Goal: Information Seeking & Learning: Find specific fact

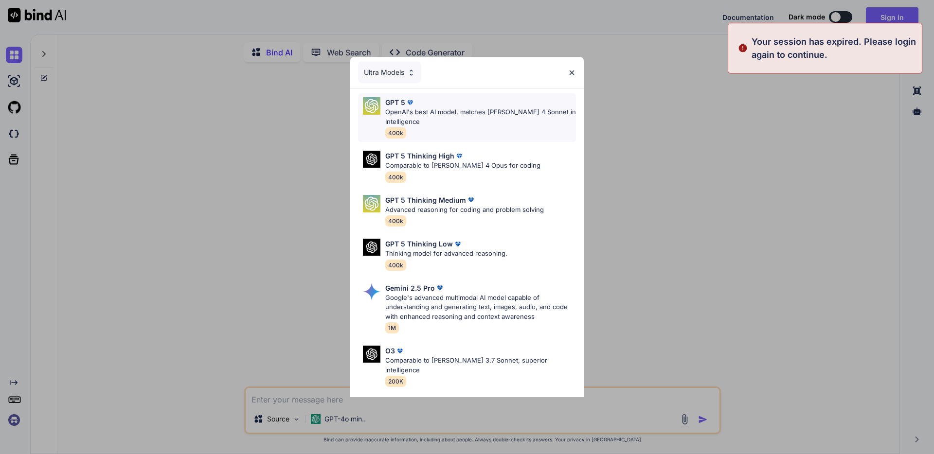
click at [483, 111] on p "OpenAI's best AI model, matches [PERSON_NAME] 4 Sonnet in Intelligence" at bounding box center [480, 117] width 191 height 19
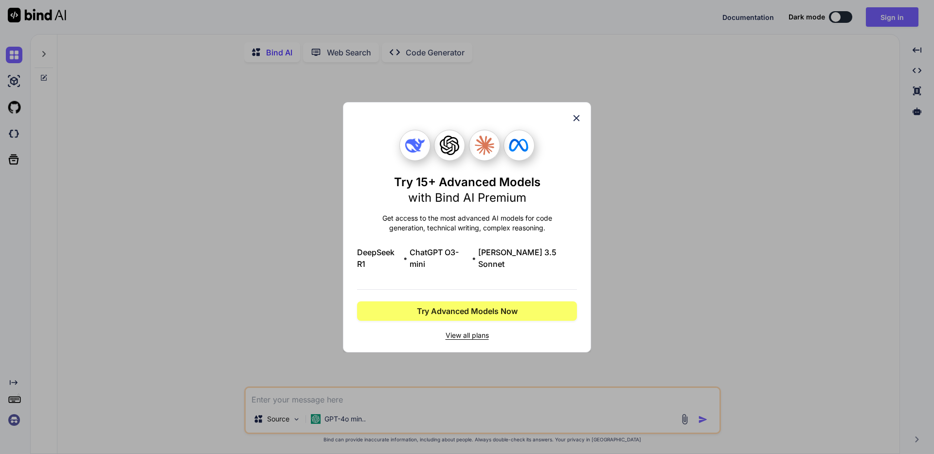
click at [576, 124] on icon at bounding box center [576, 118] width 11 height 11
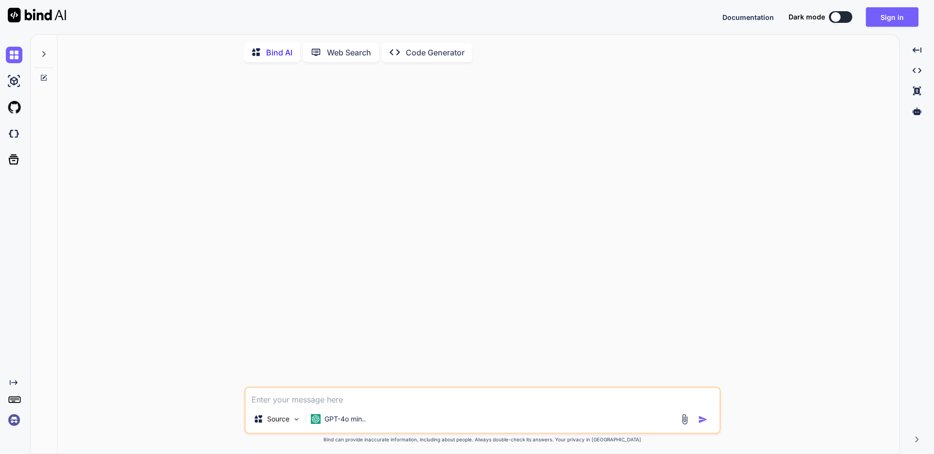
click at [426, 58] on div "Created with Pixso. Code Generator" at bounding box center [427, 52] width 90 height 19
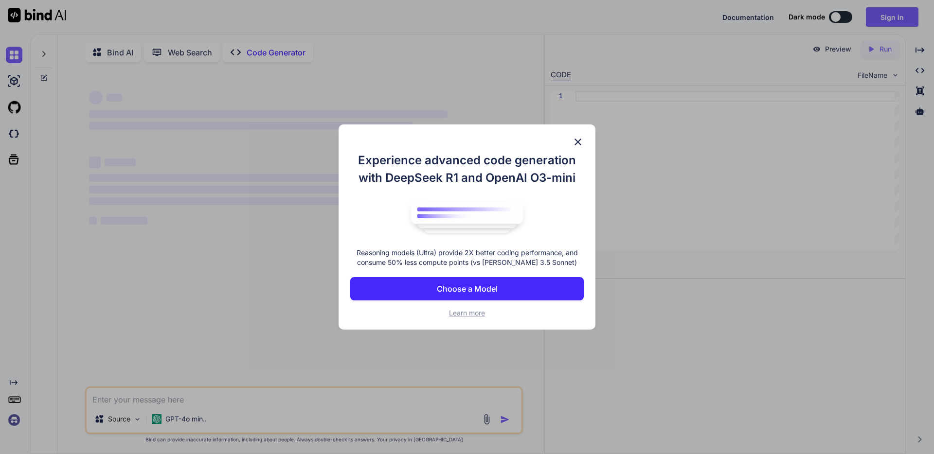
type textarea "x"
click at [580, 137] on img at bounding box center [578, 142] width 12 height 12
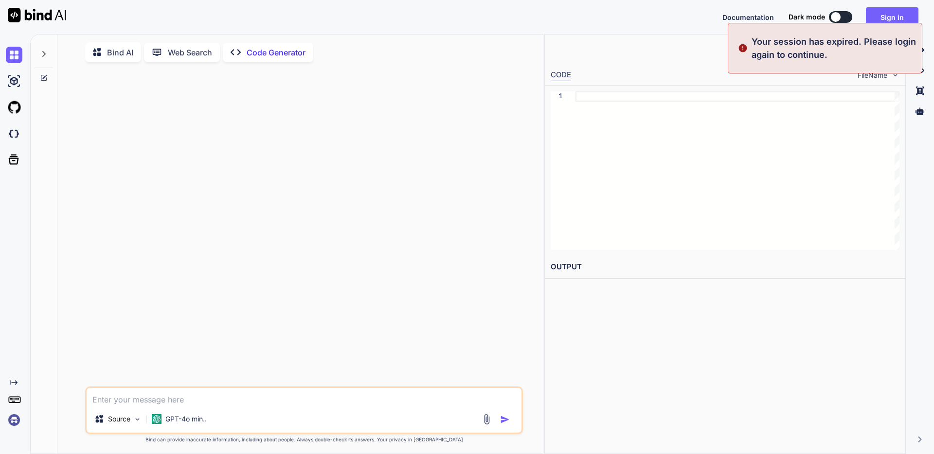
click at [15, 420] on img at bounding box center [14, 420] width 17 height 17
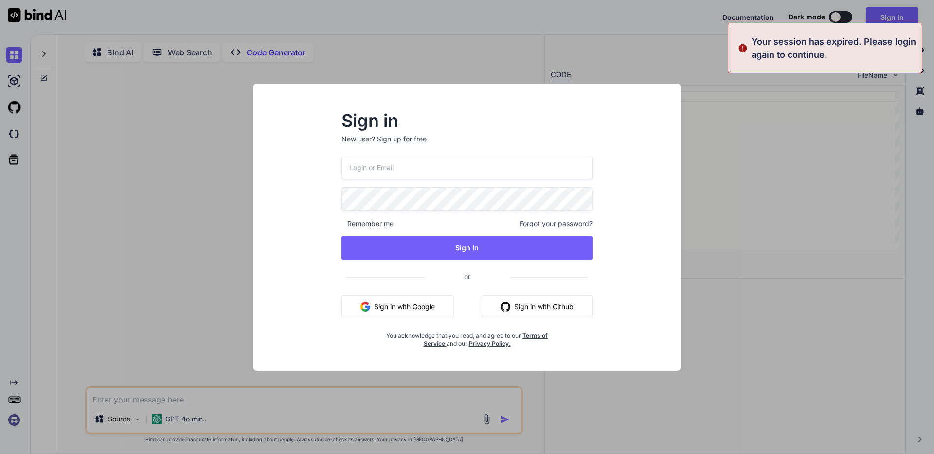
click at [430, 162] on input "email" at bounding box center [467, 168] width 251 height 24
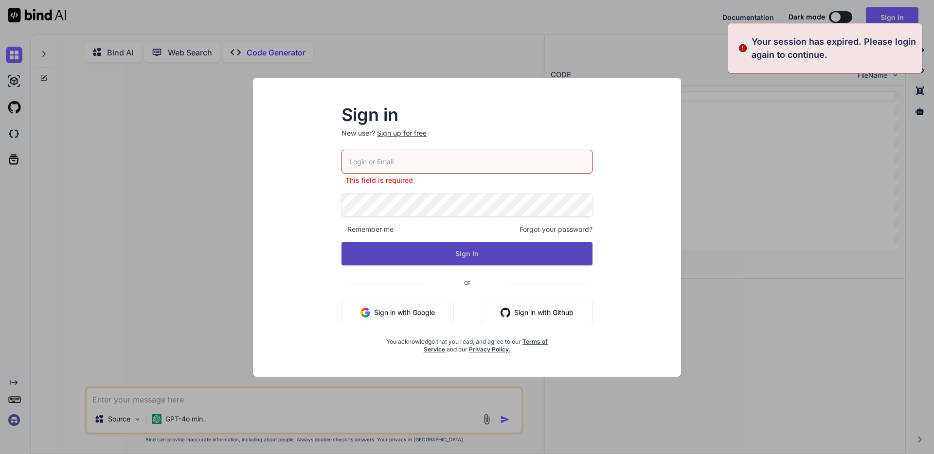
type input "[EMAIL_ADDRESS][DOMAIN_NAME]"
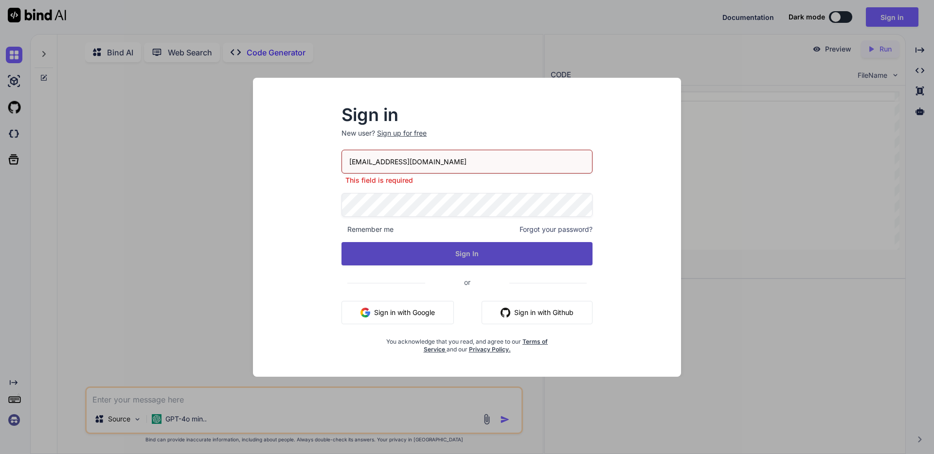
click at [478, 255] on button "Sign In" at bounding box center [467, 253] width 251 height 23
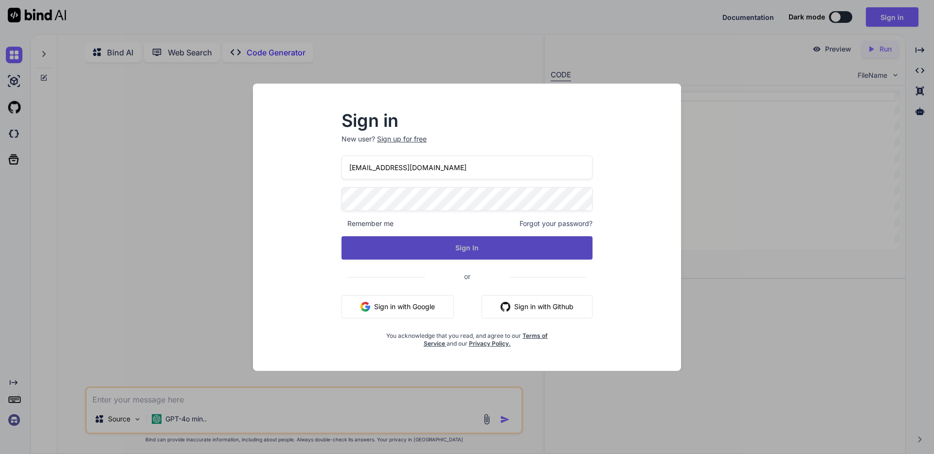
click at [478, 255] on button "Sign In" at bounding box center [467, 247] width 251 height 23
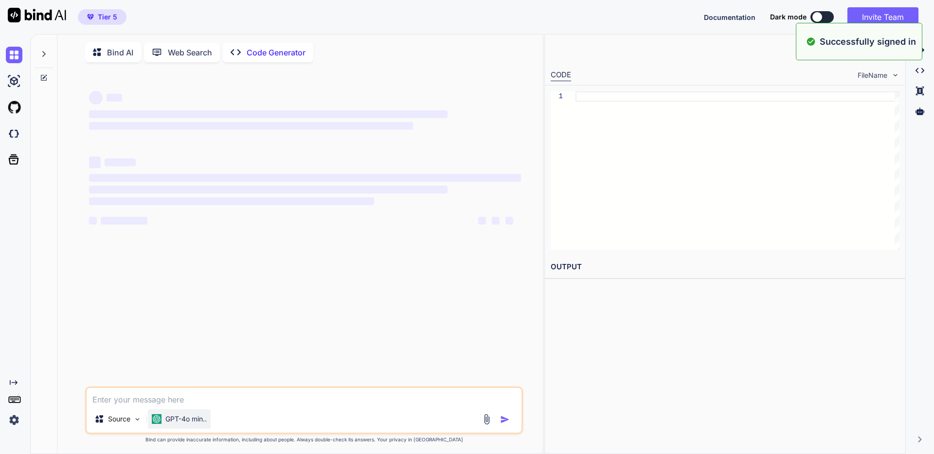
click at [191, 417] on p "GPT-4o min.." at bounding box center [185, 419] width 41 height 10
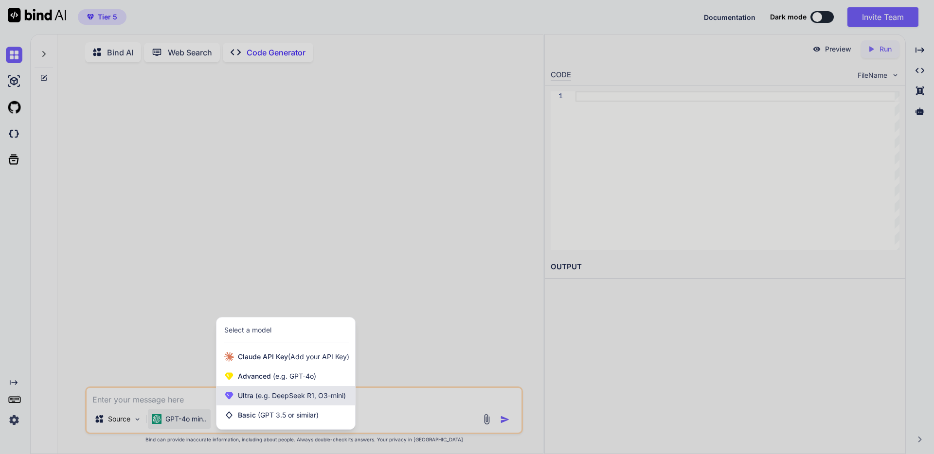
click at [275, 401] on span "Ultra (e.g. DeepSeek R1, O3-mini)" at bounding box center [292, 396] width 108 height 10
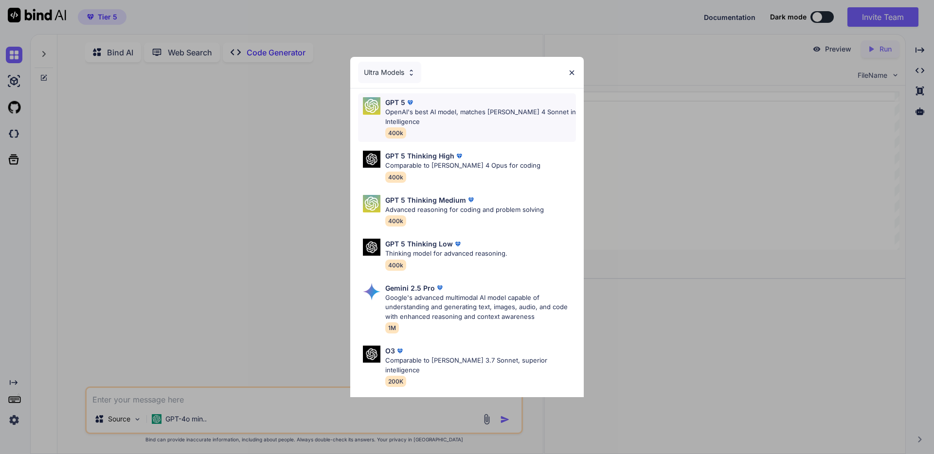
click at [487, 128] on div "GPT 5 OpenAI's best AI model, matches [PERSON_NAME] 4 Sonnet in Intelligence 40…" at bounding box center [480, 117] width 191 height 41
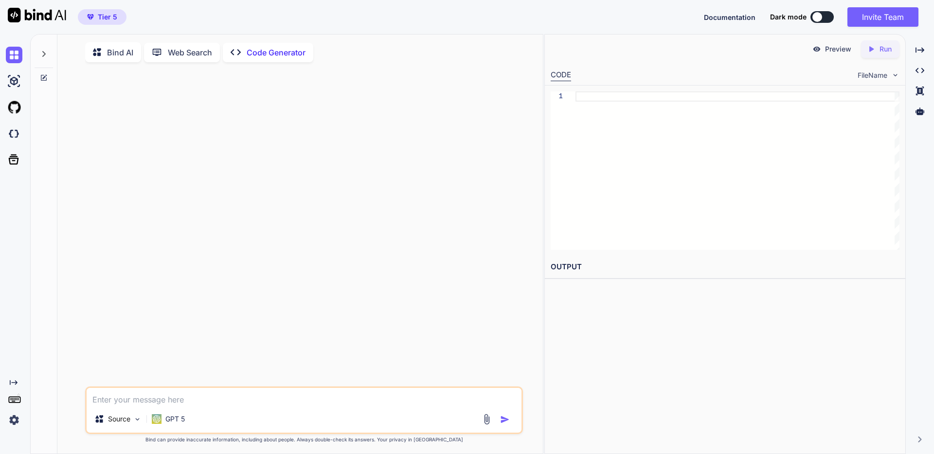
click at [258, 403] on textarea at bounding box center [304, 397] width 435 height 18
paste textarea "background 乗算"
type textarea "cssのbackground-colorに乗算をかけたい"
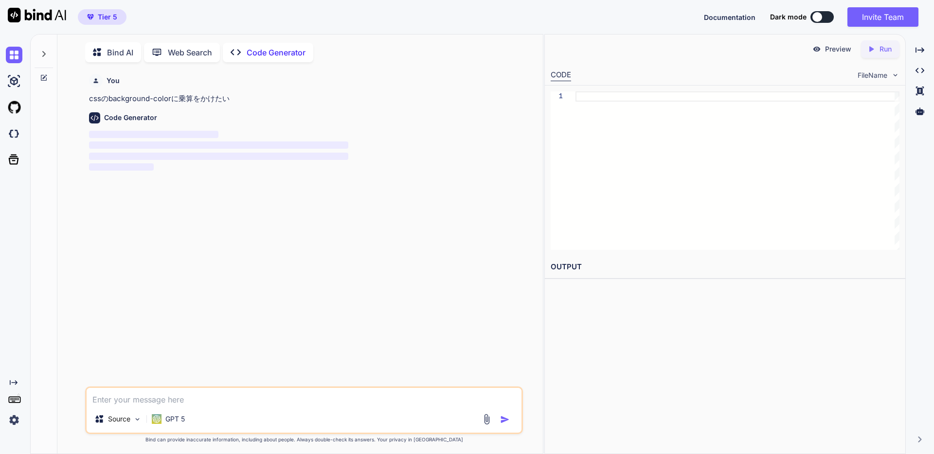
scroll to position [4, 0]
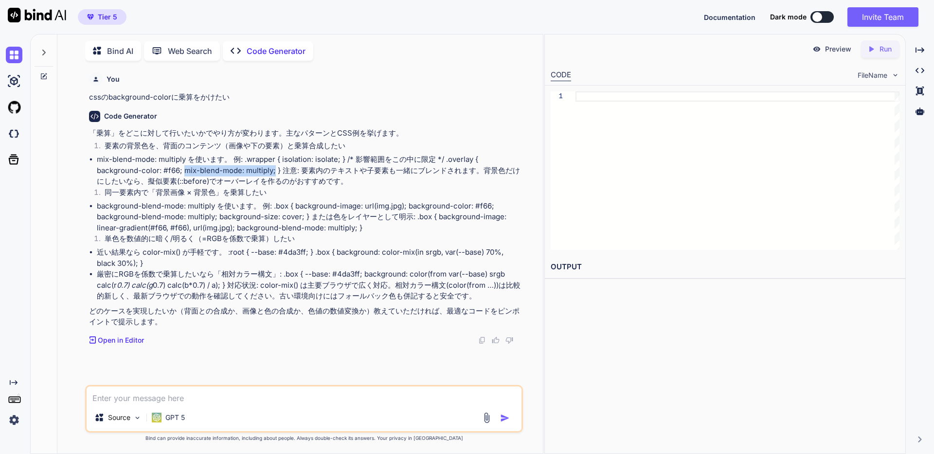
drag, startPoint x: 184, startPoint y: 170, endPoint x: 273, endPoint y: 167, distance: 89.1
click at [273, 167] on li "mix-blend-mode: multiply を使います。 例: .wrapper { isolation: isolate; } /* 影響範囲をこの中…" at bounding box center [309, 170] width 424 height 33
copy li "mix-blend-mode: multiply;"
click at [260, 168] on li "mix-blend-mode: multiply を使います。 例: .wrapper { isolation: isolate; } /* 影響範囲をこの中…" at bounding box center [309, 170] width 424 height 33
drag, startPoint x: 97, startPoint y: 204, endPoint x: 216, endPoint y: 206, distance: 118.2
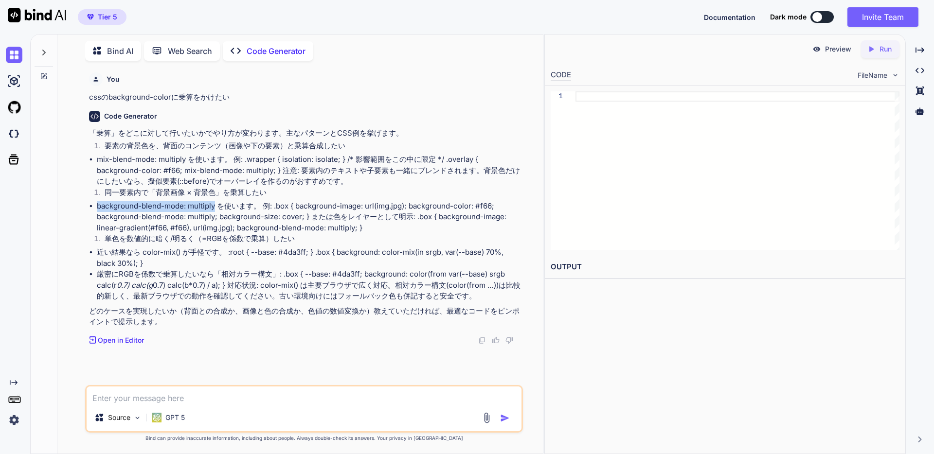
click at [216, 206] on li "background-blend-mode: multiply を使います。 例: .box { background-image: url(img.jpg)…" at bounding box center [309, 217] width 424 height 33
copy li "background-blend-mode: multiply"
click at [318, 129] on p "「乗算」をどこに対して行いたいかでやり方が変わります。主なパターンとCSS例を挙げます。" at bounding box center [305, 133] width 432 height 11
drag, startPoint x: 97, startPoint y: 216, endPoint x: 184, endPoint y: 216, distance: 86.6
click at [184, 216] on li "background-blend-mode: multiply を使います。 例: .box { background-image: url(img.jpg)…" at bounding box center [309, 217] width 424 height 33
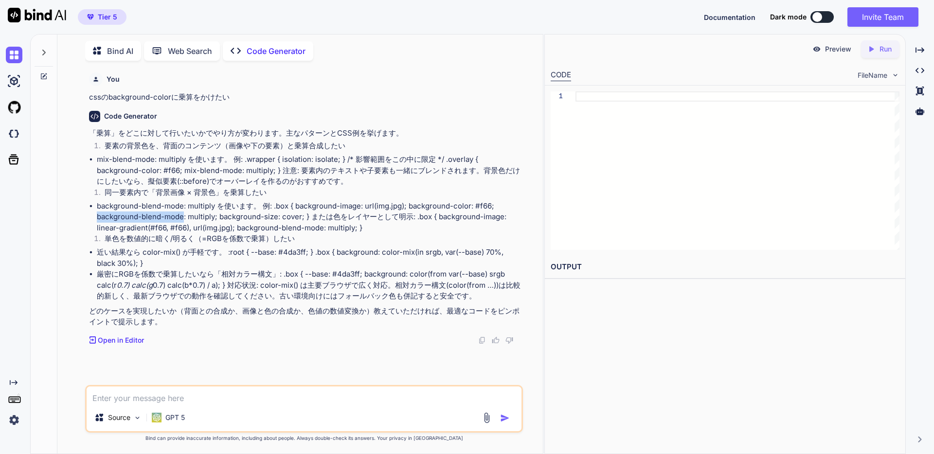
copy li "background-blend-mode"
